Goal: Task Accomplishment & Management: Complete application form

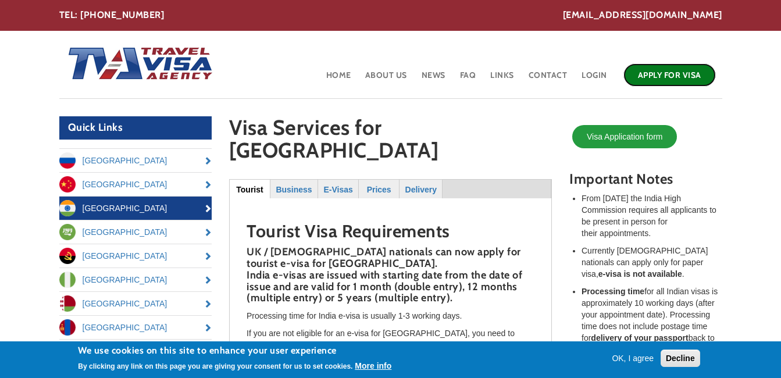
click at [662, 78] on link "Apply for Visa" at bounding box center [669, 74] width 92 height 23
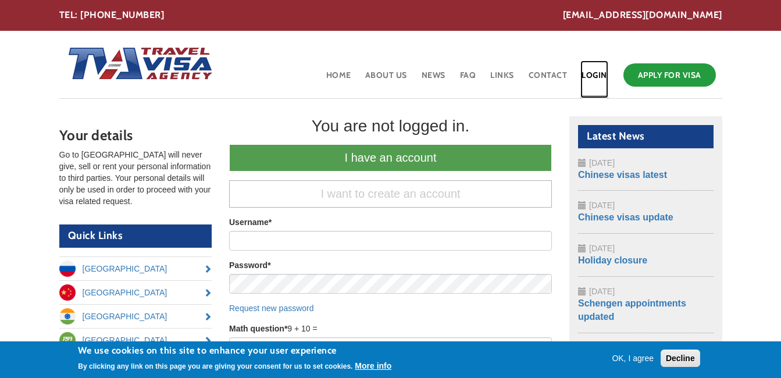
click at [593, 75] on link "Login" at bounding box center [594, 79] width 28 height 38
click at [625, 356] on button "OK, I agree" at bounding box center [632, 358] width 51 height 12
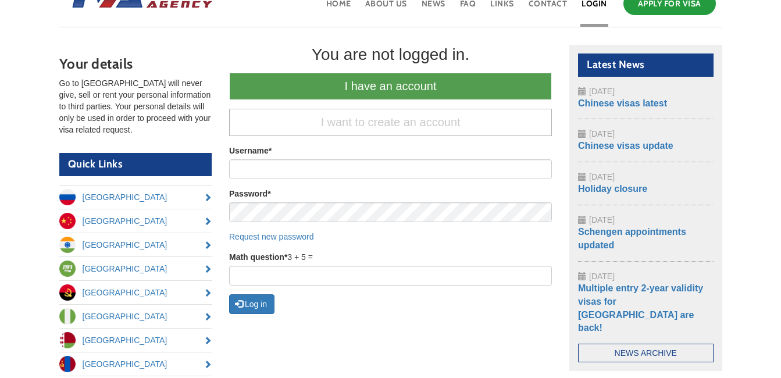
scroll to position [72, 0]
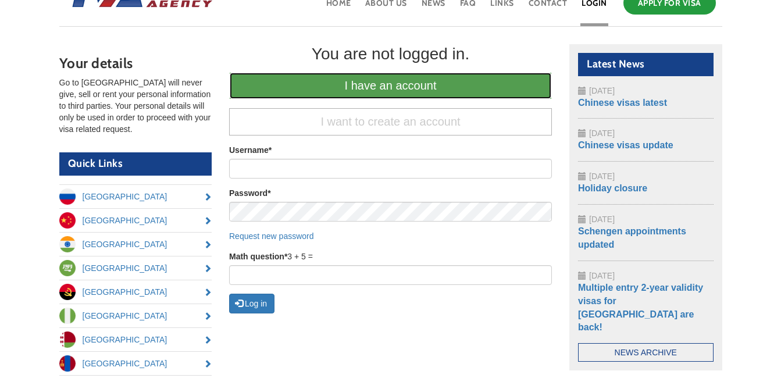
click at [398, 85] on link "I have an account" at bounding box center [390, 85] width 323 height 27
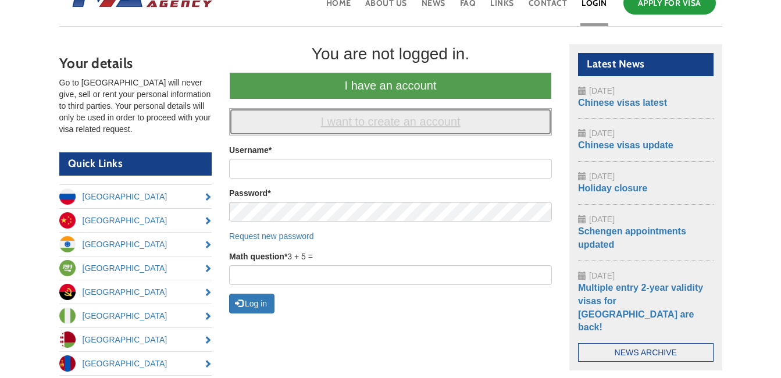
click at [394, 125] on link "I want to create an account" at bounding box center [390, 121] width 323 height 27
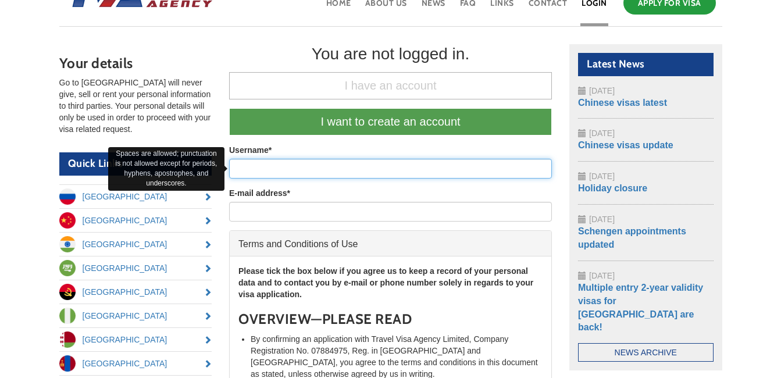
click at [292, 166] on input "Username *" at bounding box center [390, 169] width 323 height 20
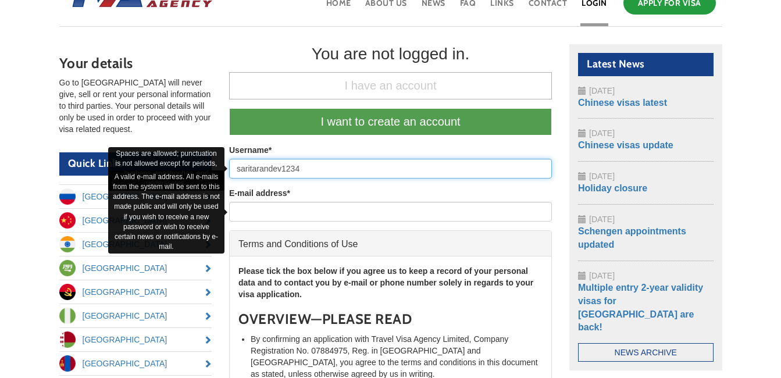
type input "saritarandev1234"
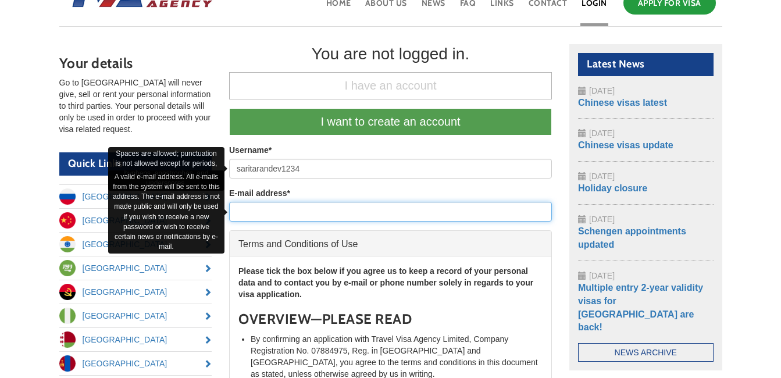
click at [281, 210] on input "E-mail address *" at bounding box center [390, 212] width 323 height 20
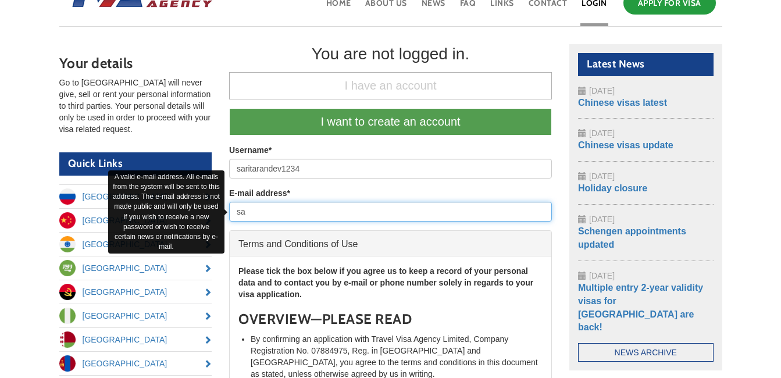
type input "saritarandev53@gmail.com"
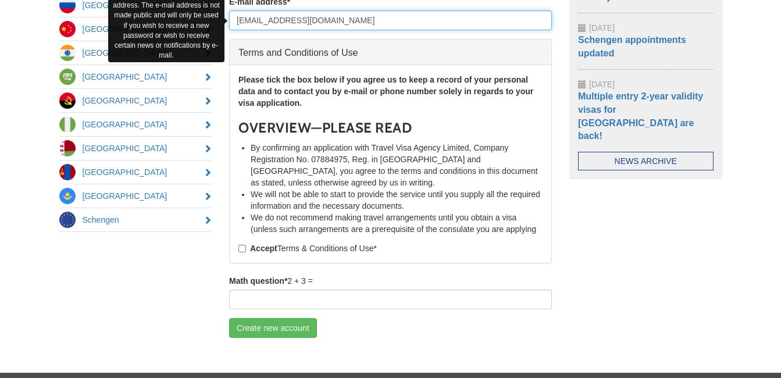
scroll to position [270, 0]
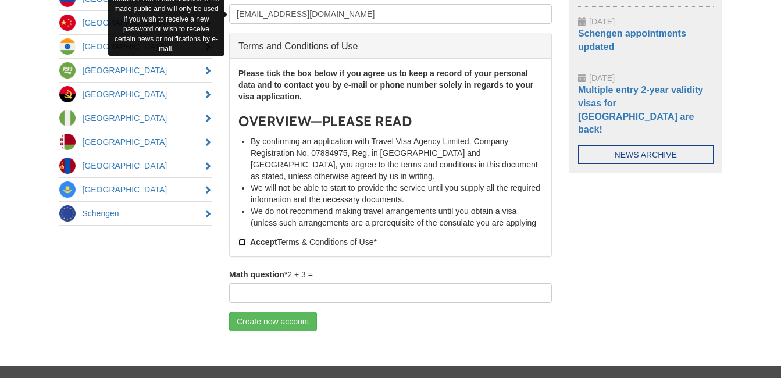
click at [239, 242] on input "Accept Terms & Conditions of Use *" at bounding box center [242, 242] width 8 height 8
checkbox input "true"
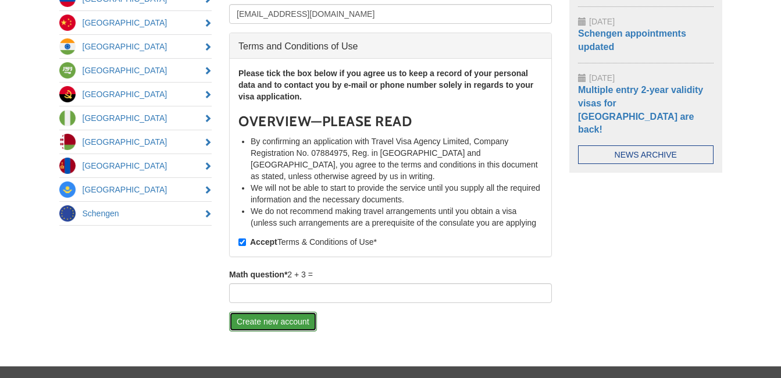
click at [272, 322] on button "Create new account" at bounding box center [273, 322] width 88 height 20
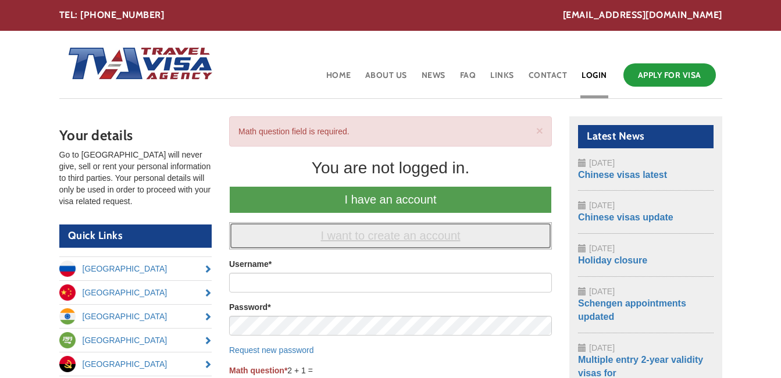
click at [371, 240] on link "I want to create an account" at bounding box center [390, 235] width 323 height 27
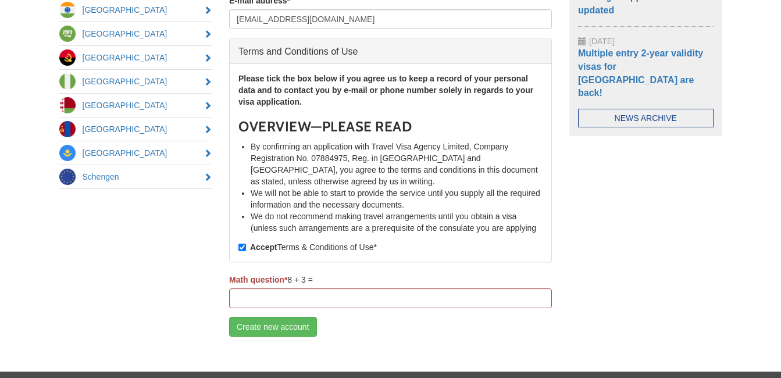
scroll to position [309, 0]
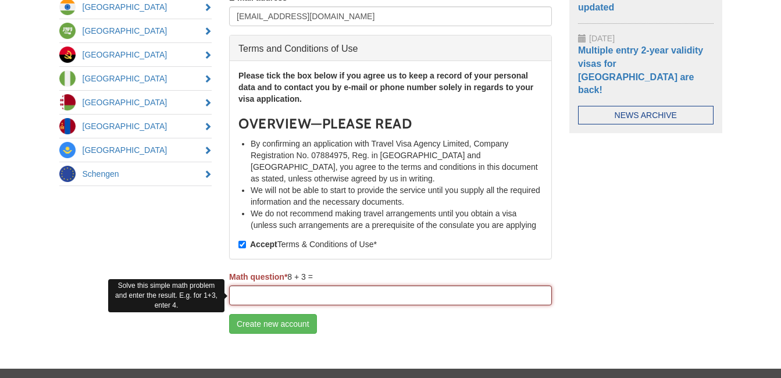
click at [472, 296] on input "Math question *" at bounding box center [390, 295] width 323 height 20
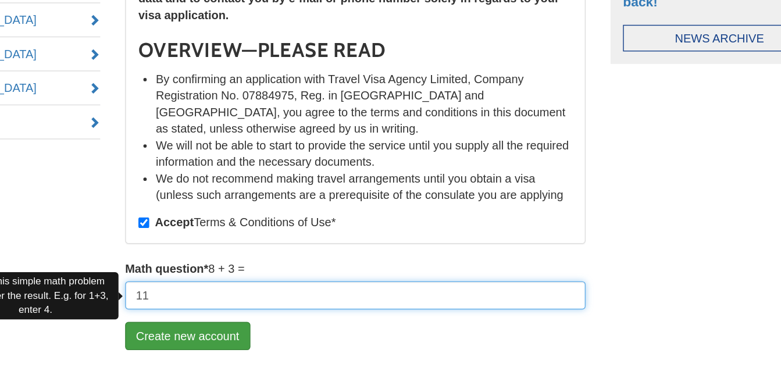
type input "11"
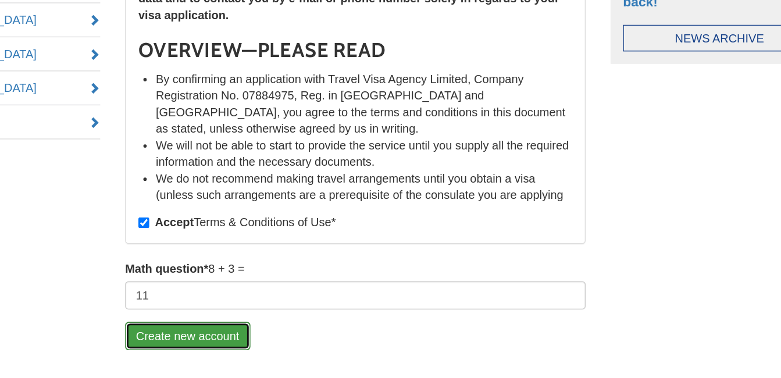
click at [291, 325] on button "Create new account" at bounding box center [273, 324] width 88 height 20
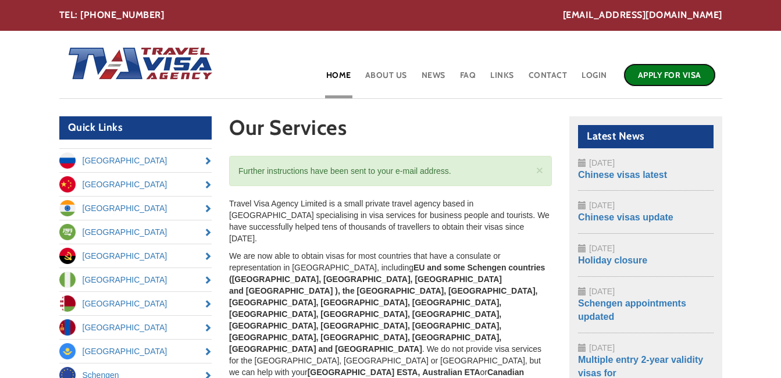
click at [683, 77] on link "Apply for Visa" at bounding box center [669, 74] width 92 height 23
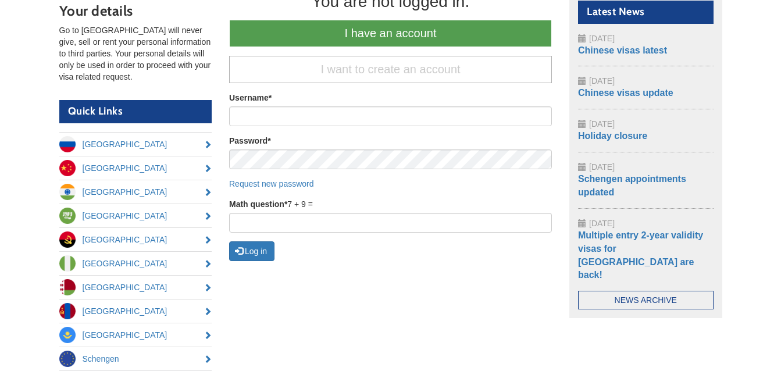
scroll to position [131, 0]
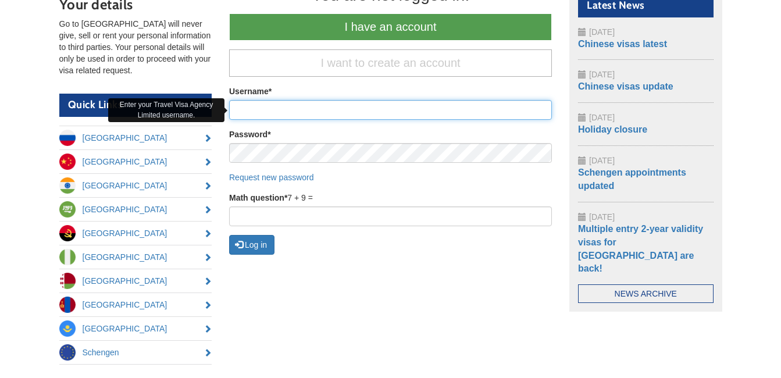
click at [344, 113] on input "Username *" at bounding box center [390, 110] width 323 height 20
type input "saritarandev1234"
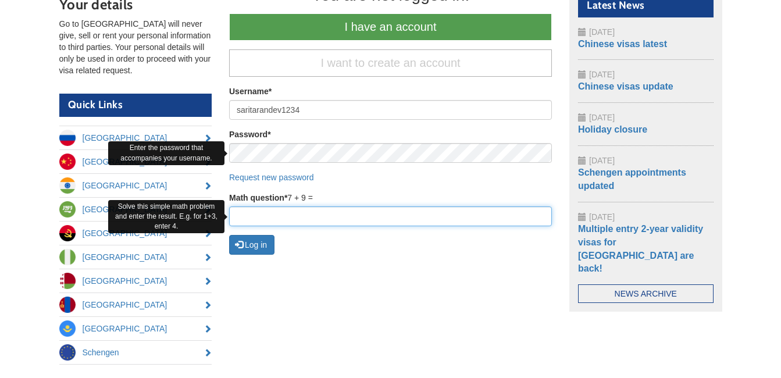
click at [290, 208] on input "Math question *" at bounding box center [390, 216] width 323 height 20
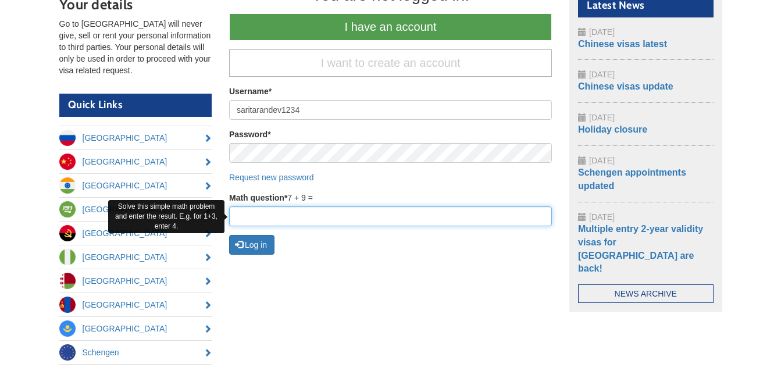
click at [290, 208] on input "Math question *" at bounding box center [390, 216] width 323 height 20
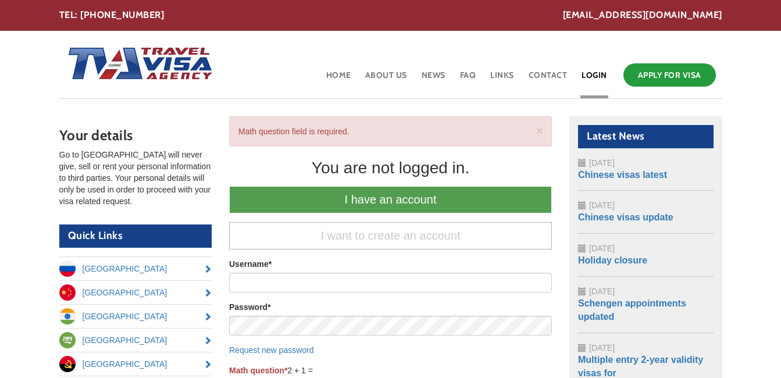
scroll to position [273, 0]
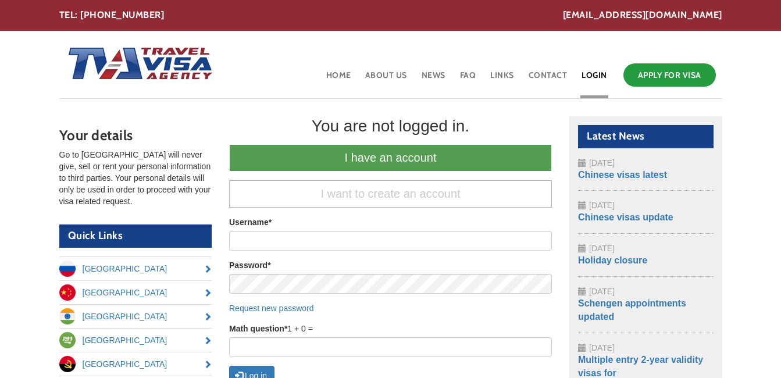
scroll to position [270, 0]
